Goal: Information Seeking & Learning: Learn about a topic

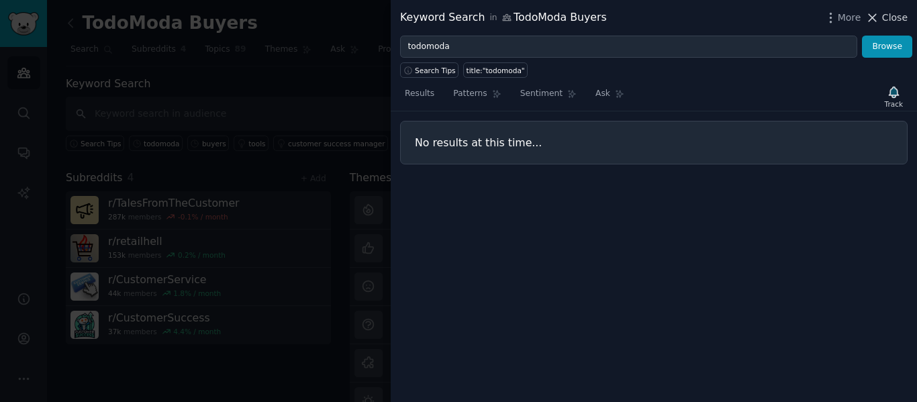
click at [878, 14] on icon at bounding box center [873, 18] width 14 height 14
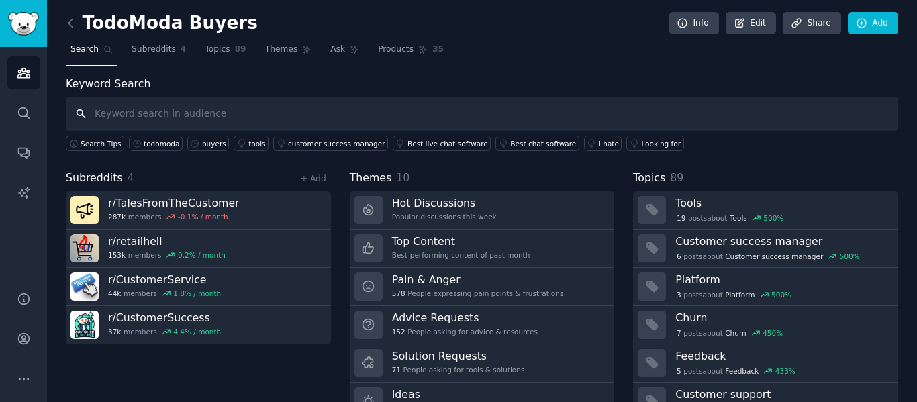
scroll to position [61, 0]
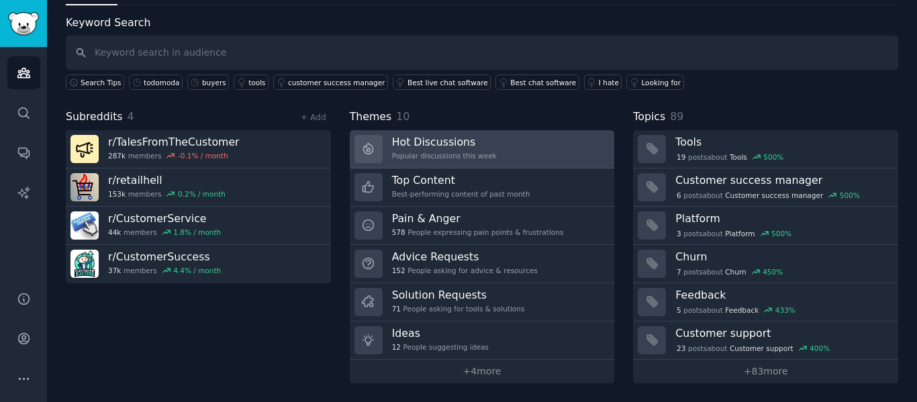
click at [428, 148] on h3 "Hot Discussions" at bounding box center [444, 142] width 105 height 14
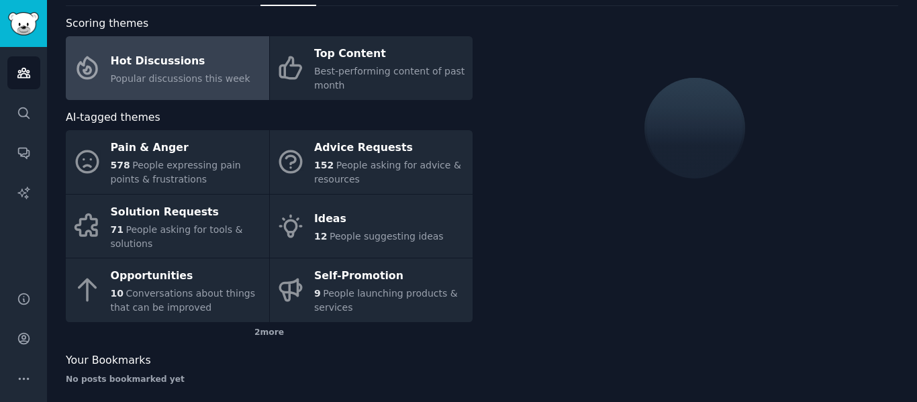
scroll to position [61, 0]
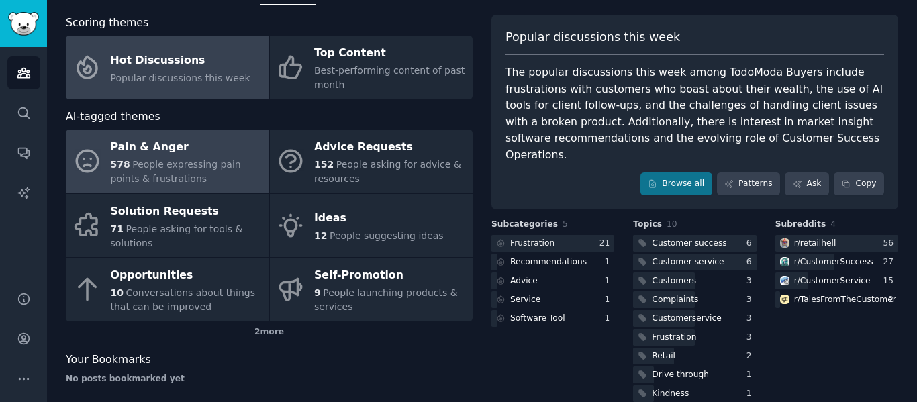
click at [187, 150] on div "Pain & Anger" at bounding box center [187, 147] width 152 height 21
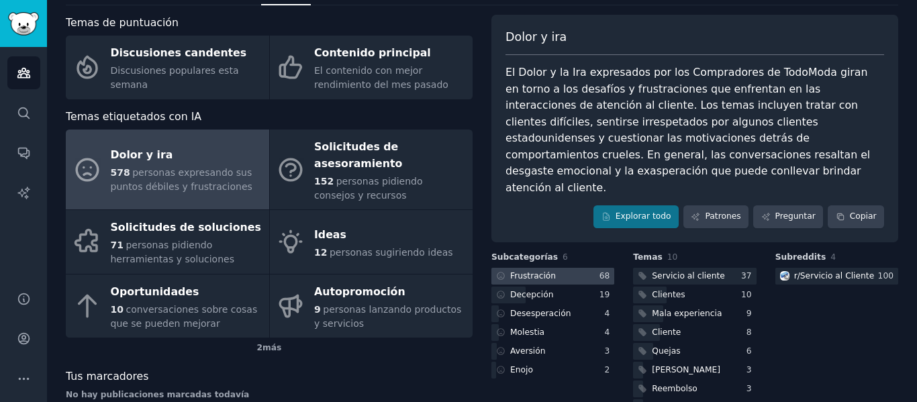
click at [547, 271] on font "Frustración" at bounding box center [533, 275] width 46 height 9
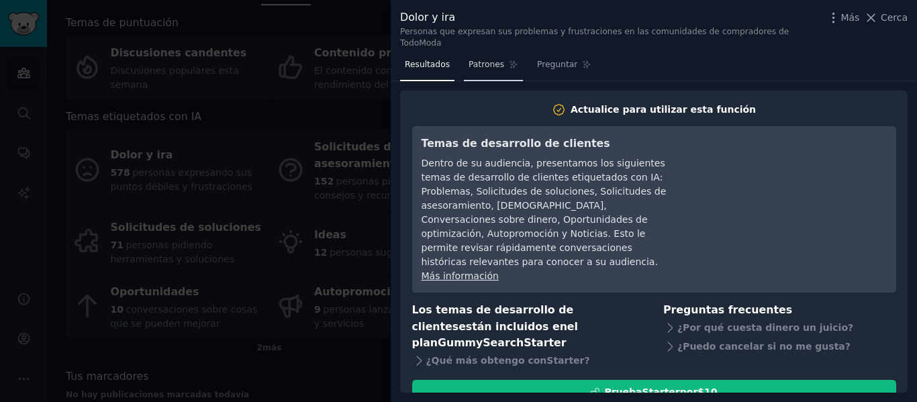
click at [490, 60] on font "Patrones" at bounding box center [487, 64] width 36 height 9
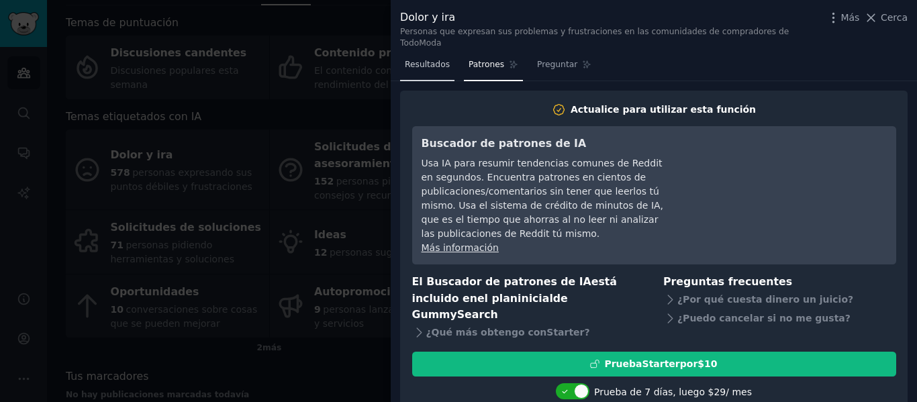
click at [423, 60] on font "Resultados" at bounding box center [427, 64] width 45 height 9
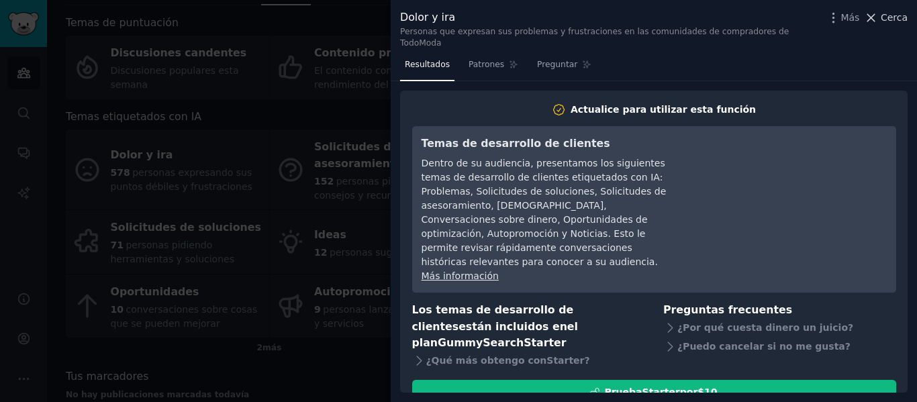
click at [889, 14] on font "Cerca" at bounding box center [894, 17] width 27 height 11
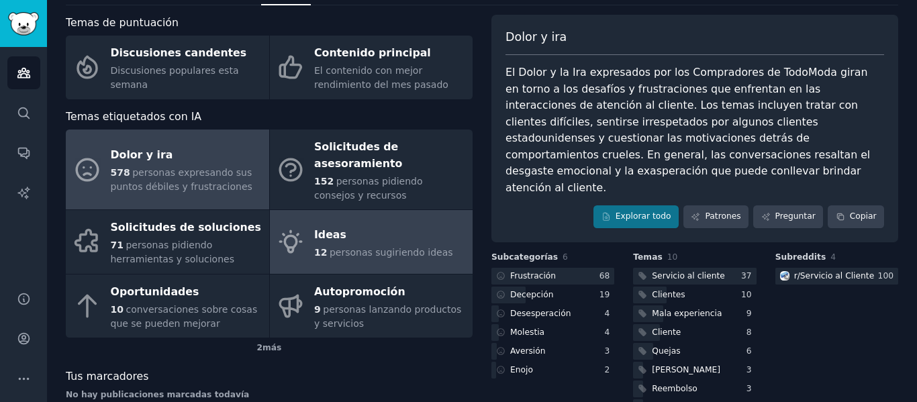
click at [369, 224] on div "Ideas" at bounding box center [383, 234] width 139 height 21
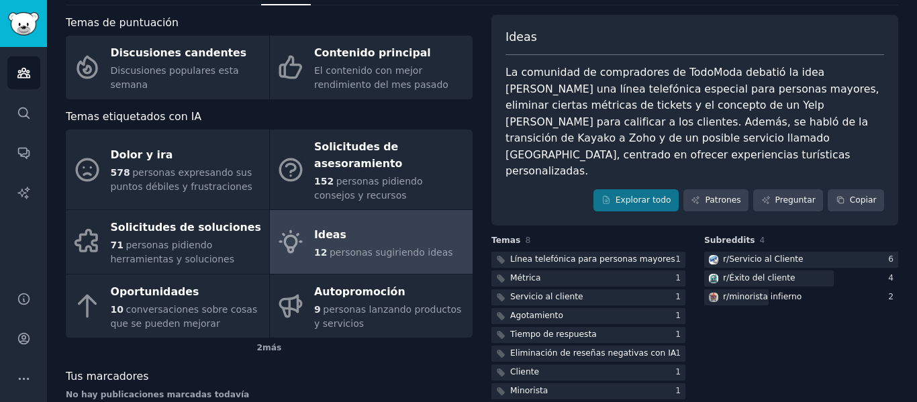
click at [379, 118] on div "Temas etiquetados con IA" at bounding box center [269, 117] width 407 height 17
click at [379, 126] on div "Temas etiquetados con IA Dolor y ira 578 personas expresando sus puntos débiles…" at bounding box center [269, 234] width 407 height 250
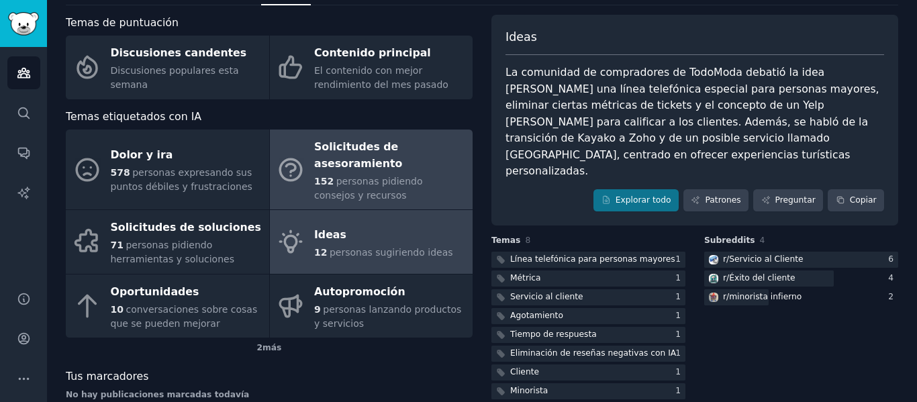
click at [381, 142] on font "Solicitudes de asesoramiento" at bounding box center [358, 155] width 88 height 30
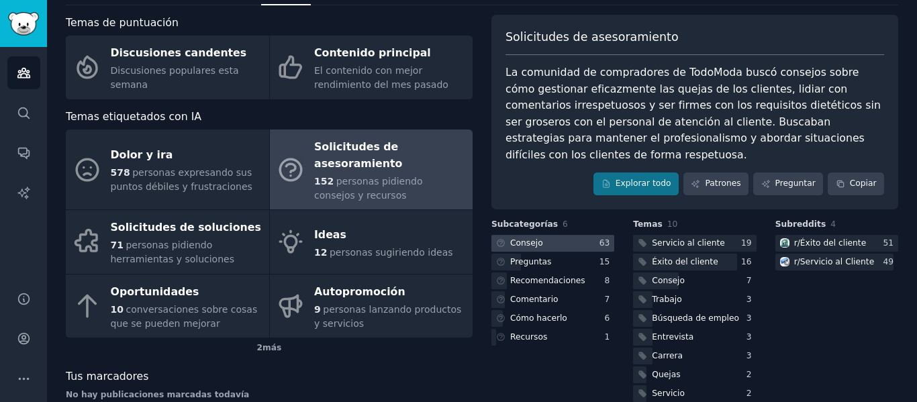
click at [533, 244] on font "Consejo" at bounding box center [526, 242] width 33 height 9
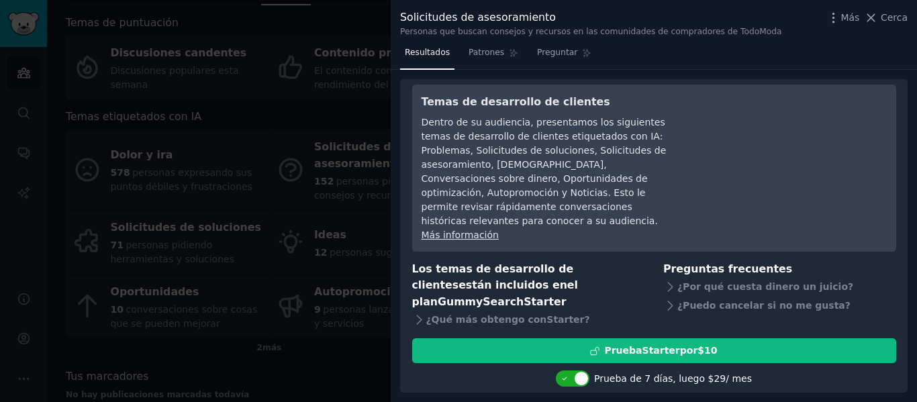
scroll to position [45, 0]
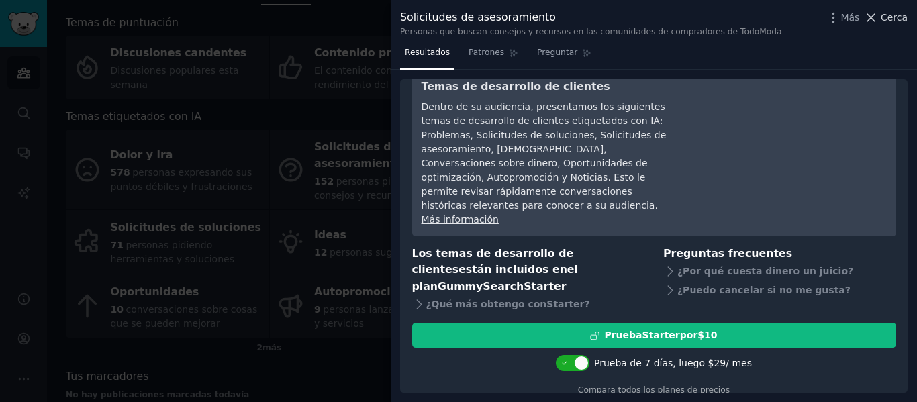
click at [869, 11] on icon at bounding box center [871, 18] width 14 height 14
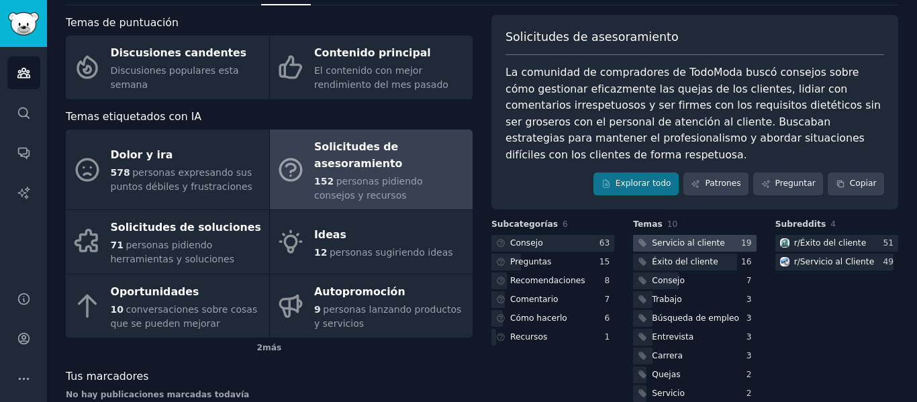
click at [733, 237] on div at bounding box center [694, 243] width 123 height 17
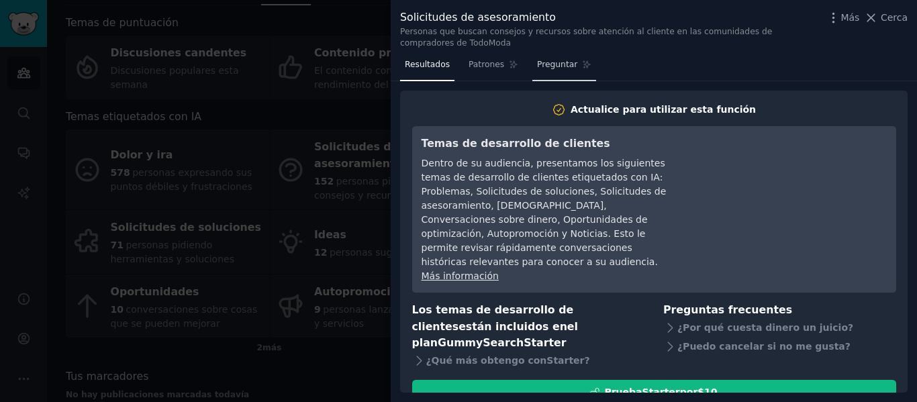
click at [547, 68] on font "Preguntar" at bounding box center [557, 64] width 40 height 9
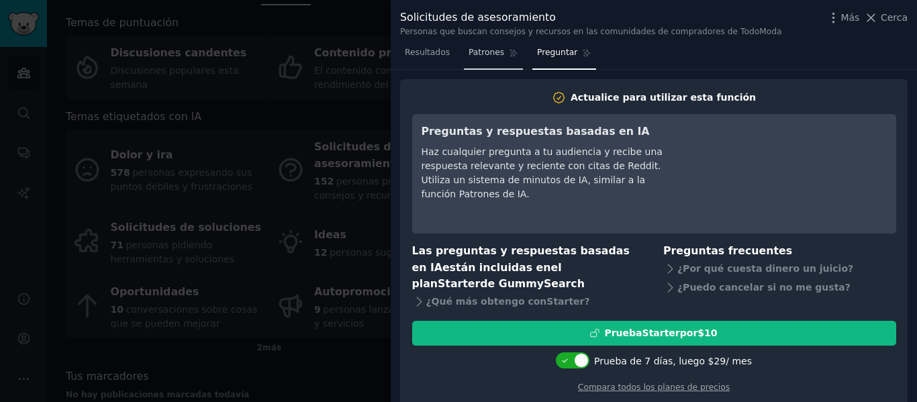
click at [490, 54] on font "Patrones" at bounding box center [487, 52] width 36 height 9
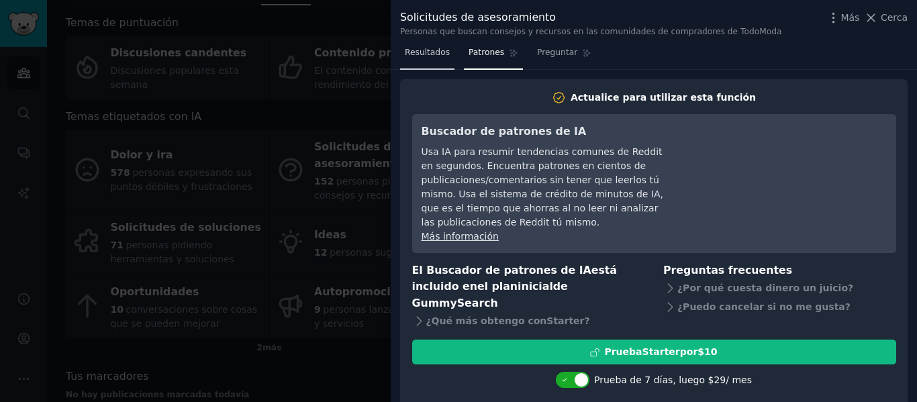
click at [428, 56] on font "Resultados" at bounding box center [427, 52] width 45 height 9
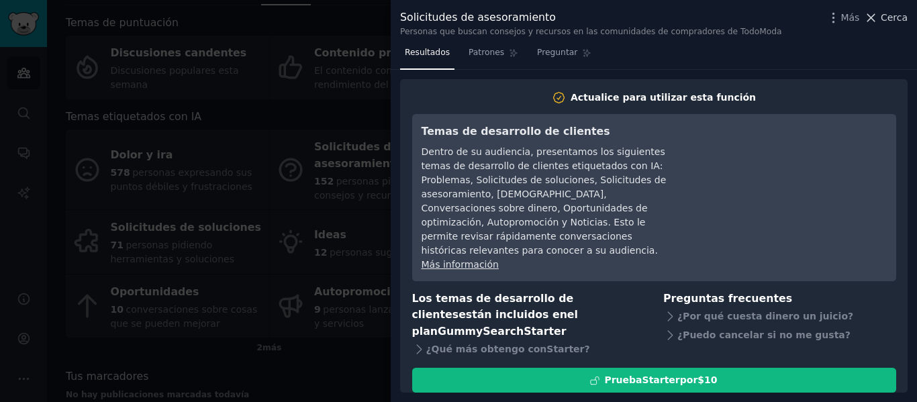
click at [888, 20] on font "Cerca" at bounding box center [894, 17] width 27 height 11
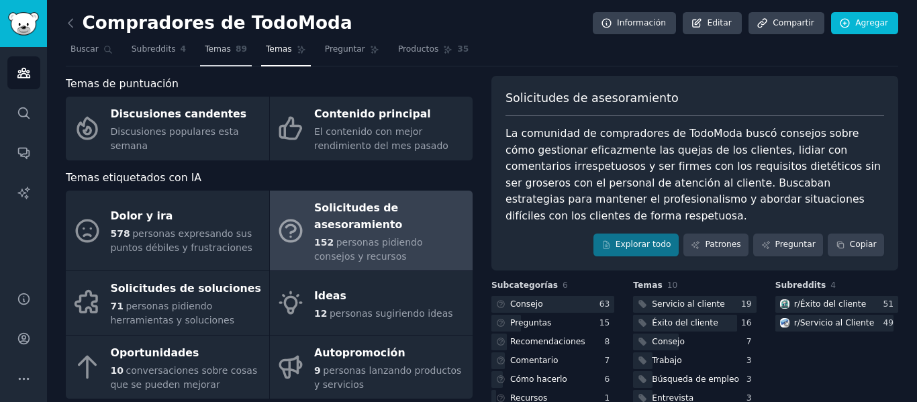
click at [207, 42] on link "Temas 89" at bounding box center [226, 53] width 52 height 28
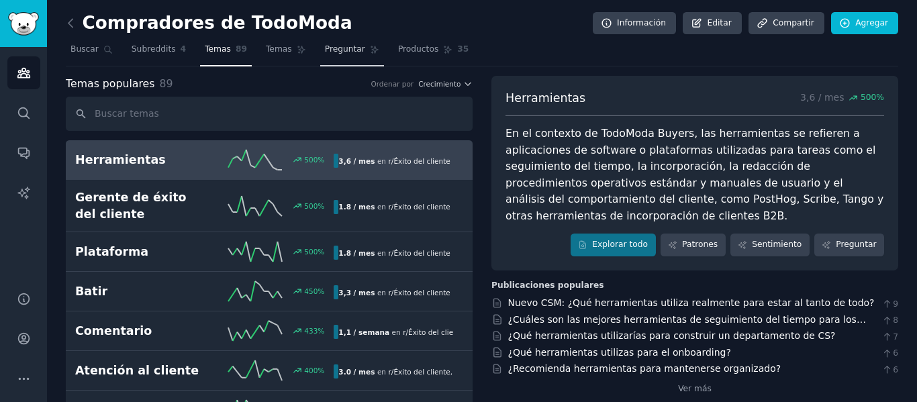
click at [336, 52] on font "Preguntar" at bounding box center [345, 48] width 40 height 9
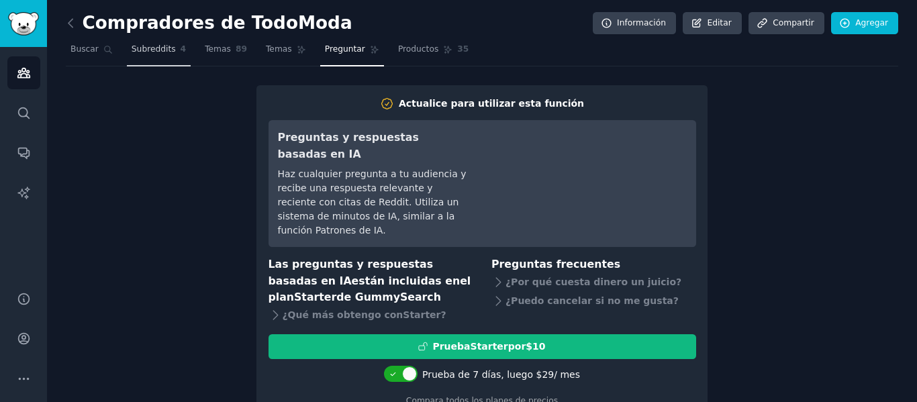
click at [142, 52] on font "Subreddits" at bounding box center [154, 48] width 44 height 9
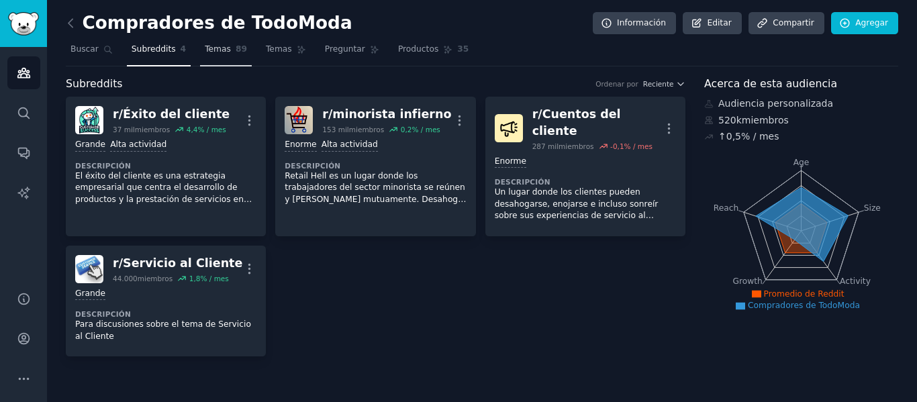
click at [214, 51] on font "Temas" at bounding box center [218, 48] width 26 height 9
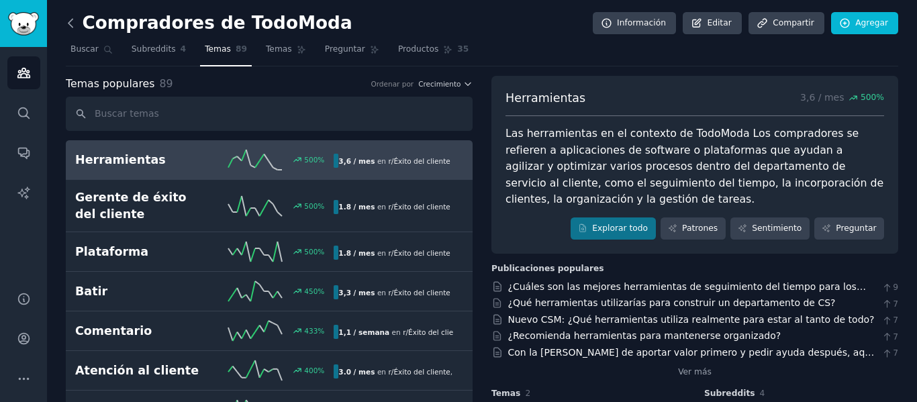
click at [68, 29] on icon at bounding box center [71, 23] width 14 height 14
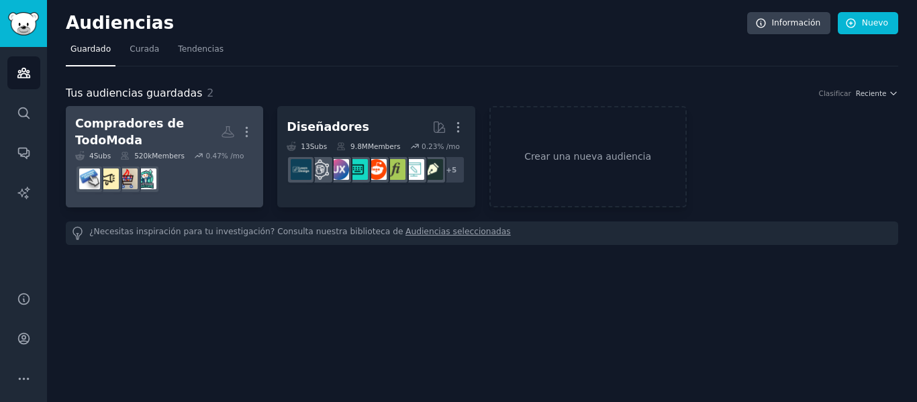
click at [165, 151] on div "520k Members" at bounding box center [152, 155] width 64 height 9
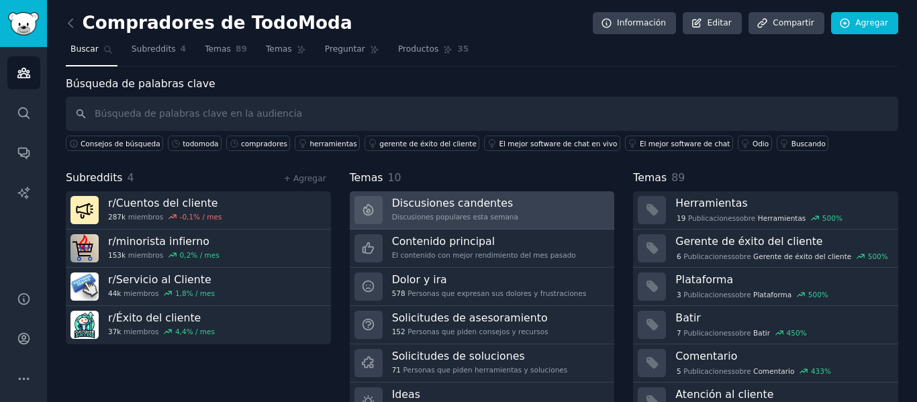
scroll to position [61, 0]
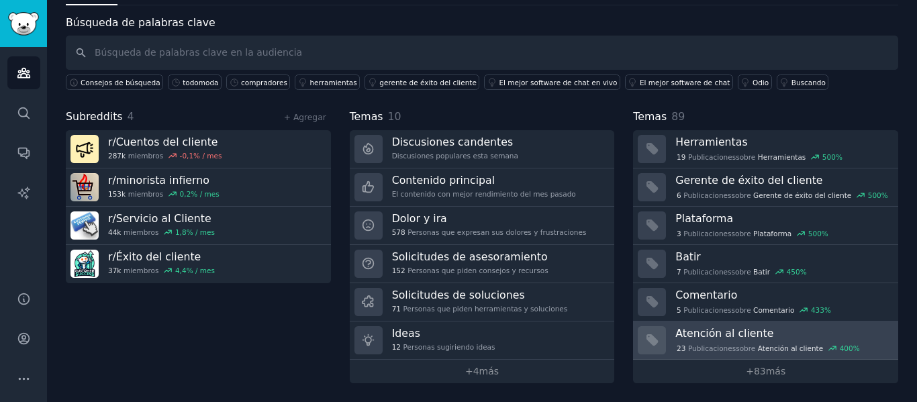
click at [699, 334] on font "Atención al cliente" at bounding box center [725, 333] width 98 height 13
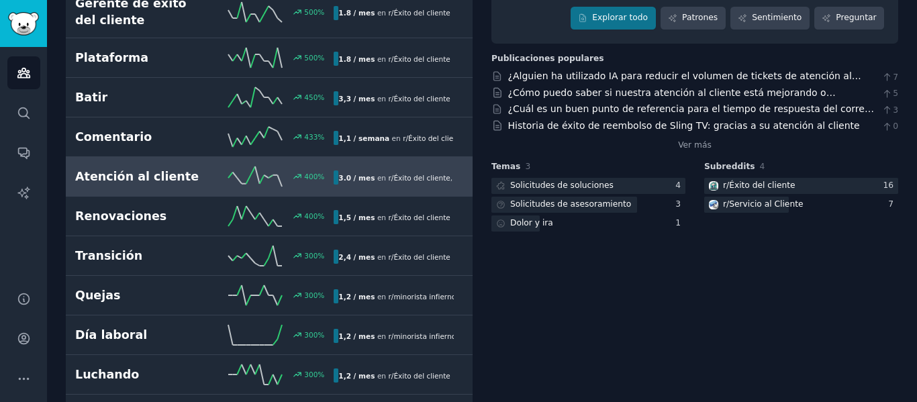
scroll to position [195, 0]
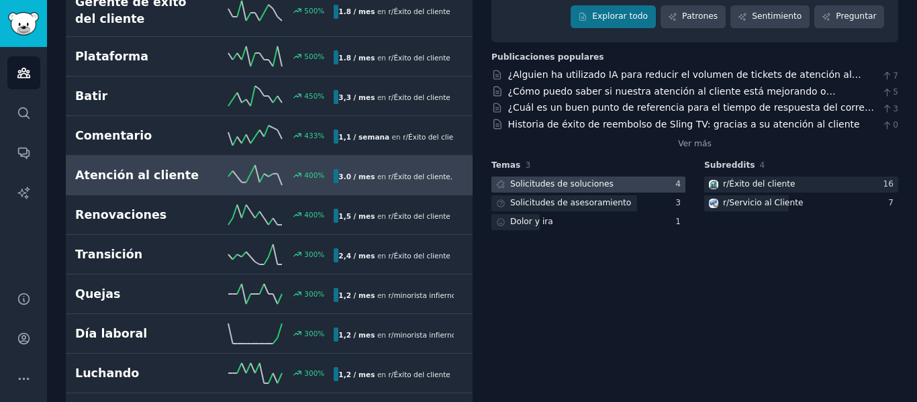
click at [652, 177] on div at bounding box center [589, 185] width 194 height 17
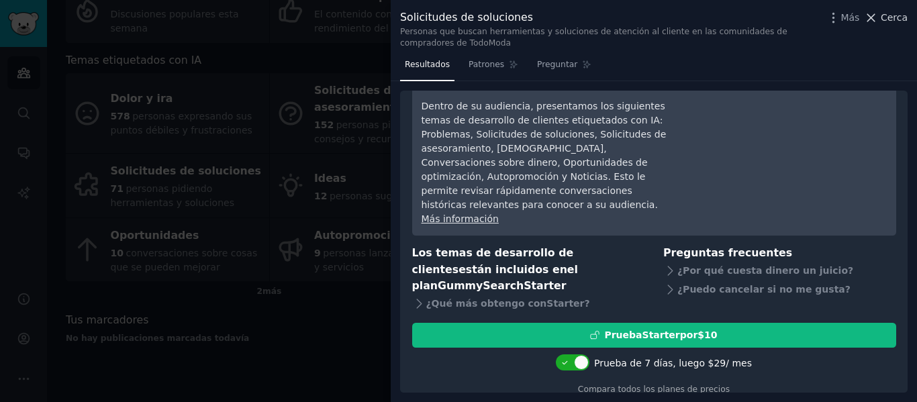
scroll to position [134, 0]
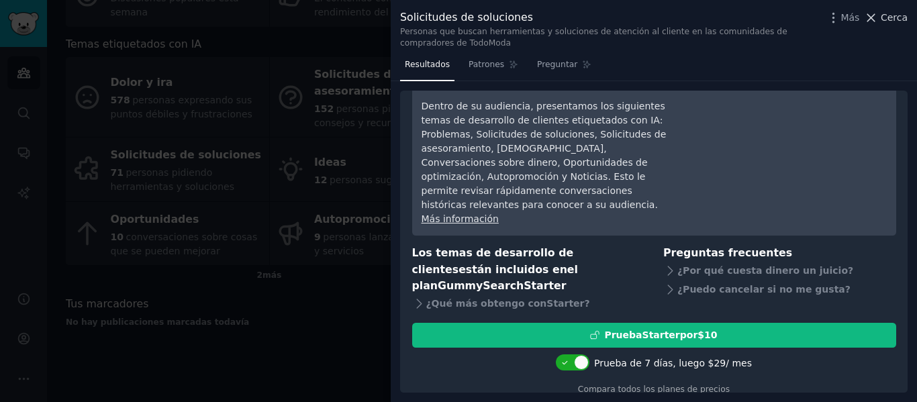
click at [878, 24] on icon at bounding box center [871, 18] width 14 height 14
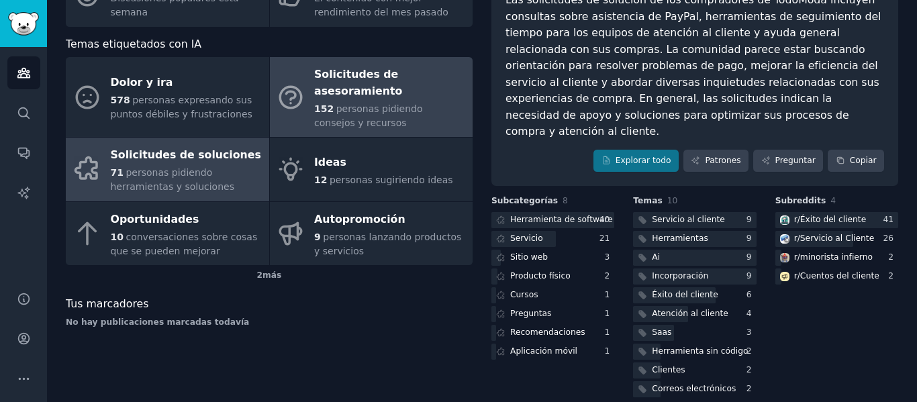
click at [389, 115] on link "Solicitudes de asesoramiento 152 personas pidiendo consejos y recursos" at bounding box center [371, 97] width 203 height 80
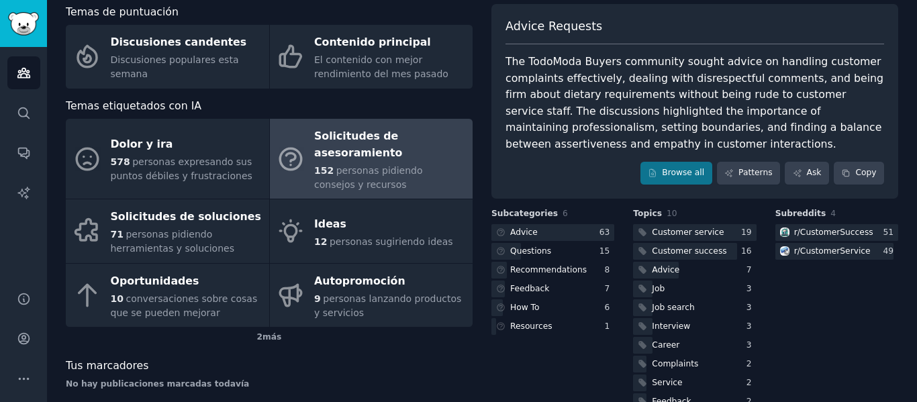
scroll to position [101, 0]
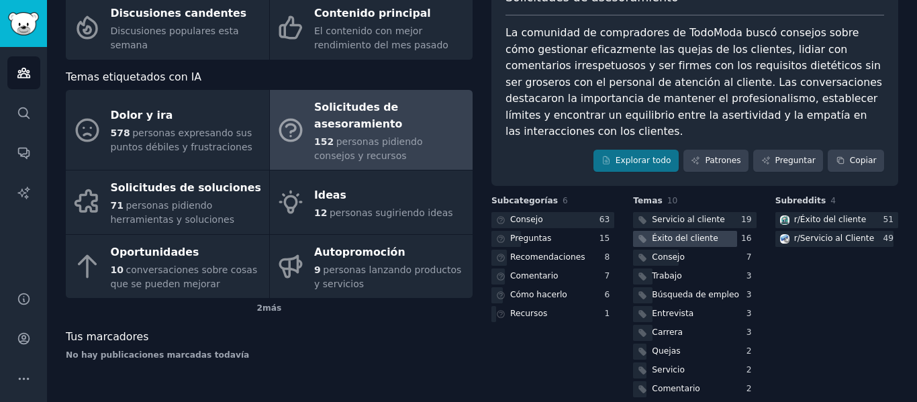
click at [718, 231] on div at bounding box center [684, 239] width 103 height 17
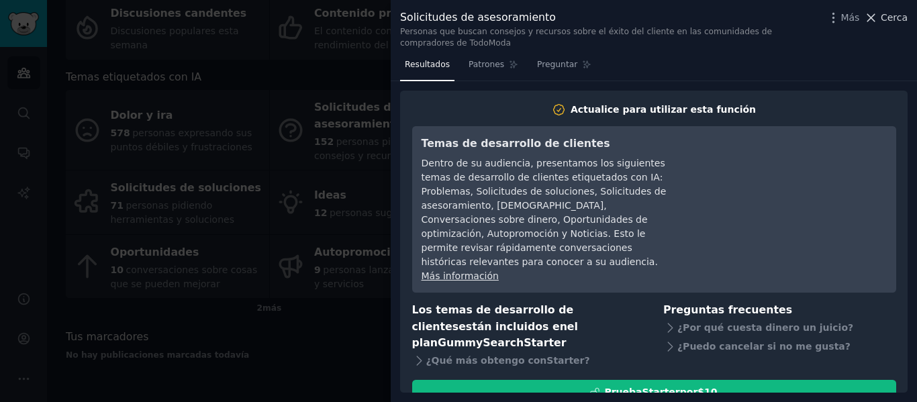
click at [883, 11] on button "Cerca" at bounding box center [886, 18] width 44 height 14
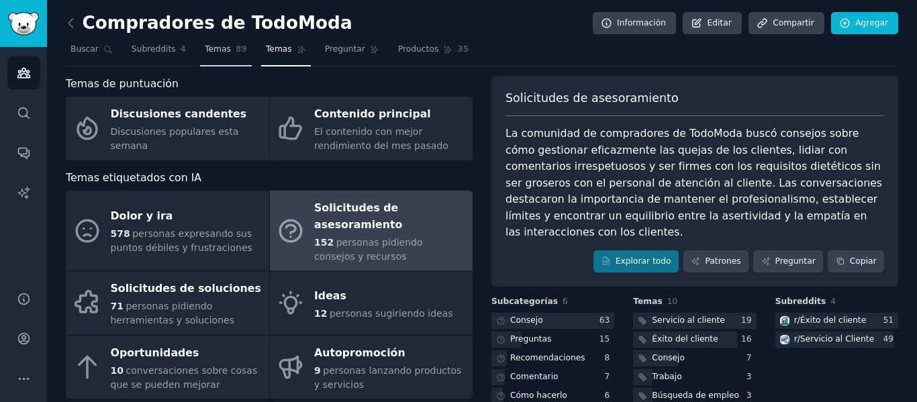
click at [203, 42] on link "Temas 89" at bounding box center [226, 53] width 52 height 28
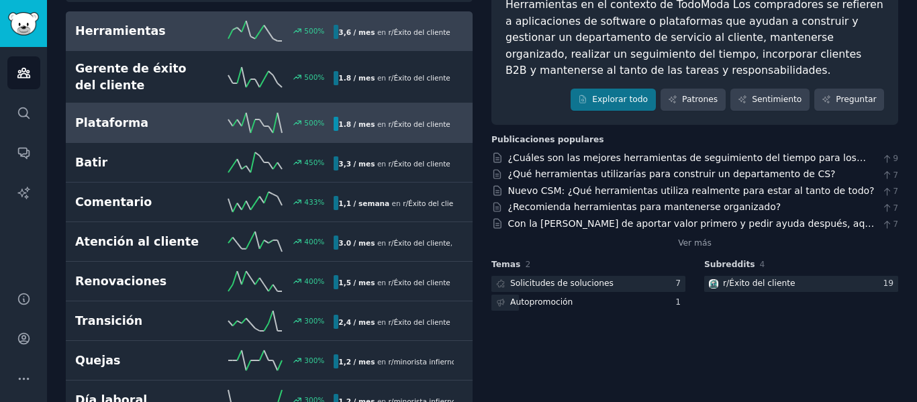
scroll to position [134, 0]
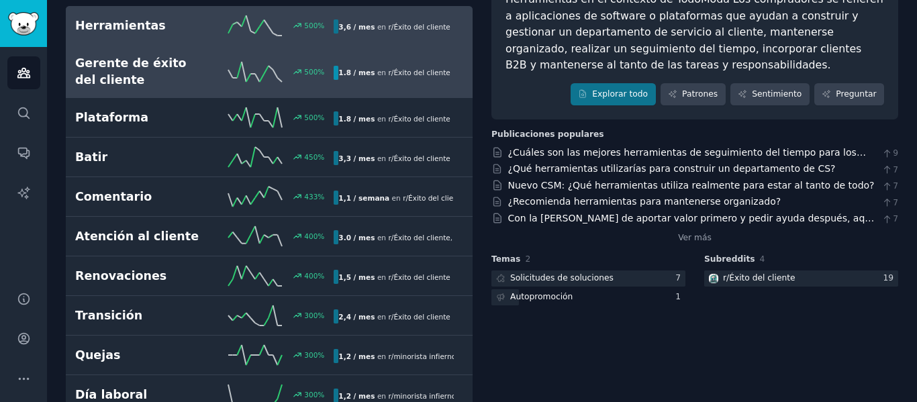
click at [199, 83] on font "Gerente de éxito del cliente" at bounding box center [140, 71] width 130 height 33
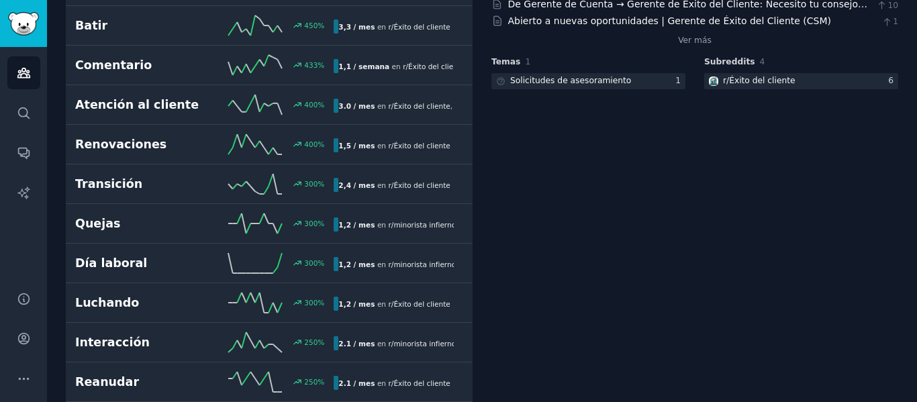
scroll to position [269, 0]
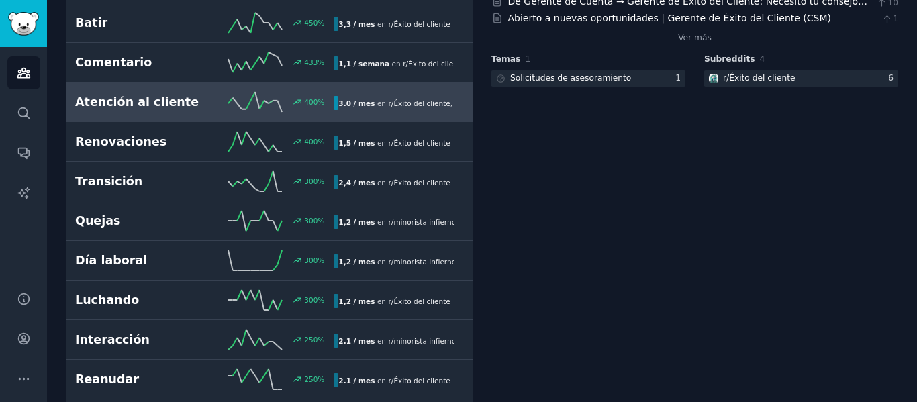
click at [174, 92] on div "Atención al cliente 400 % 3.0 / mes en r/ Éxito del cliente , r/ Servicio al Cl…" at bounding box center [269, 102] width 388 height 20
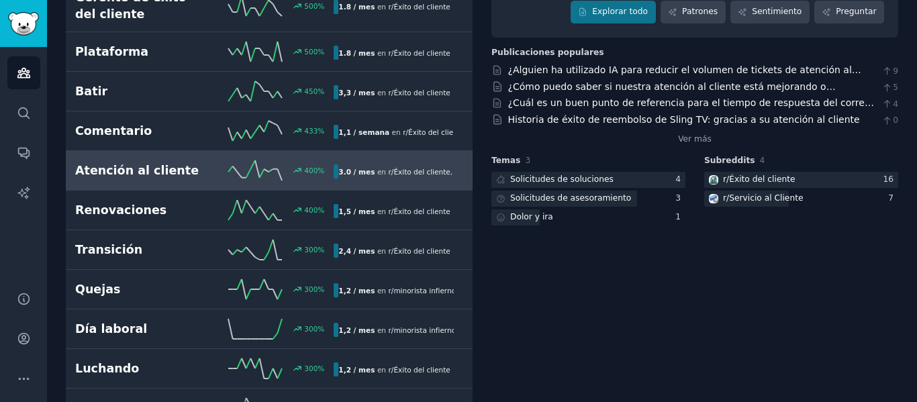
scroll to position [9, 0]
